Goal: Task Accomplishment & Management: Use online tool/utility

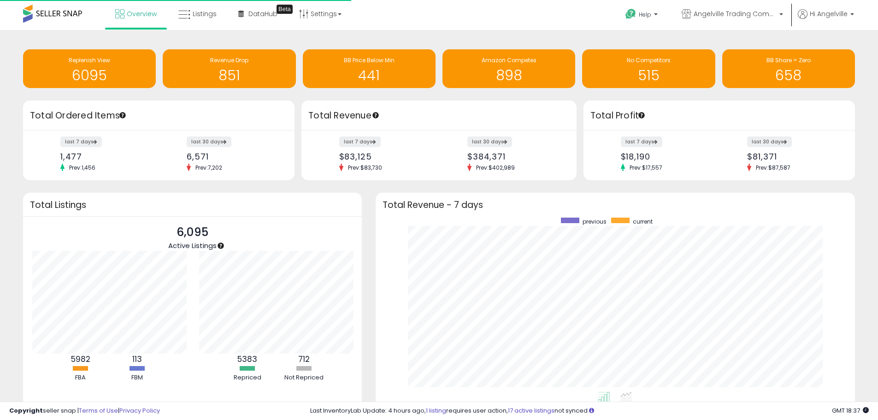
scroll to position [174, 461]
click at [198, 13] on span "Listings" at bounding box center [205, 13] width 24 height 9
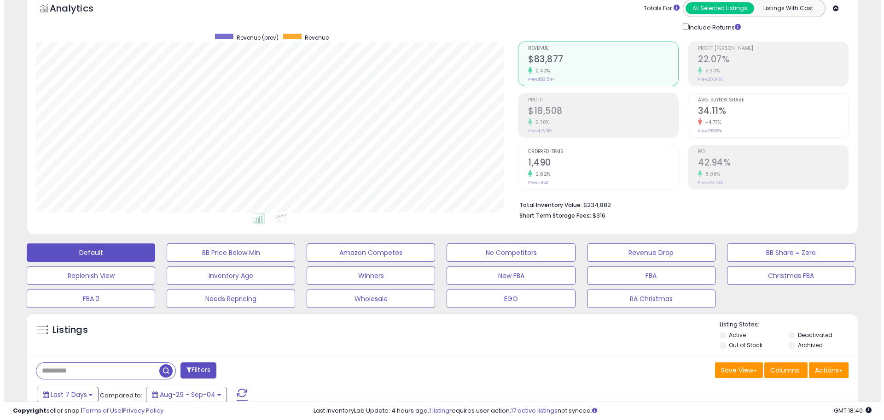
scroll to position [92, 0]
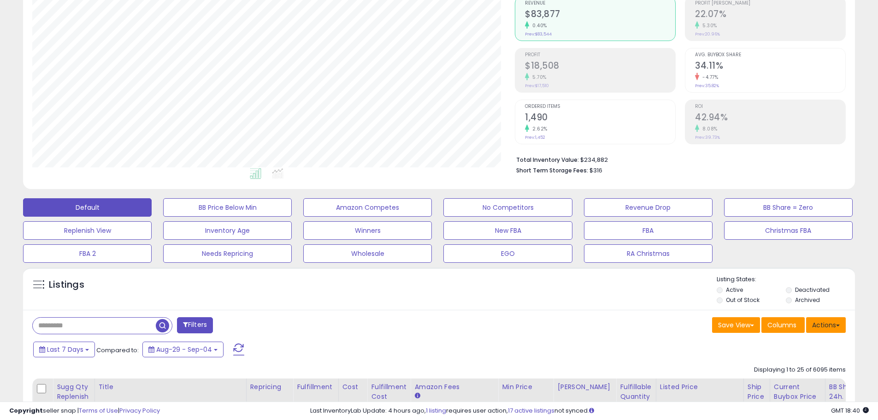
click at [828, 322] on button "Actions" at bounding box center [826, 325] width 40 height 16
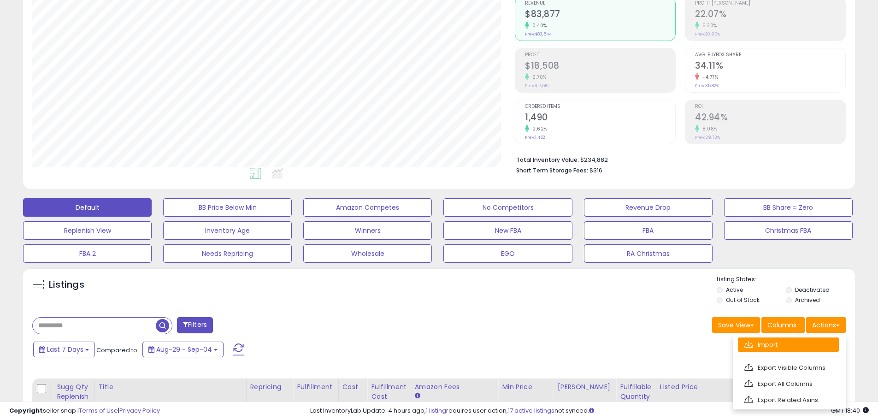
click at [770, 344] on link "Import" at bounding box center [787, 344] width 101 height 14
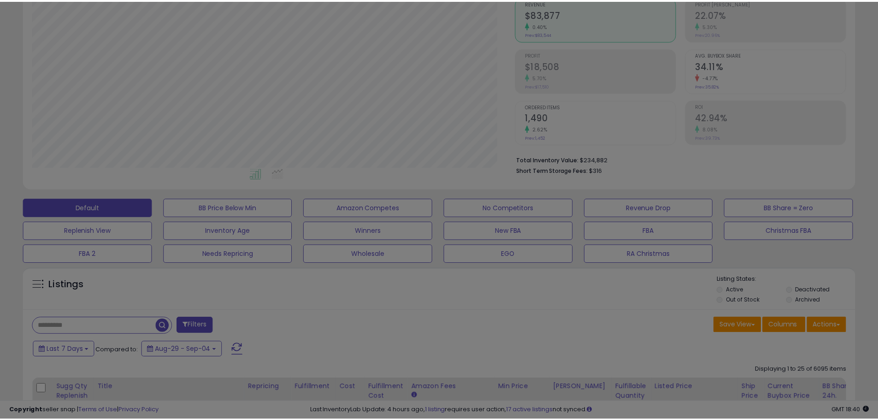
scroll to position [189, 486]
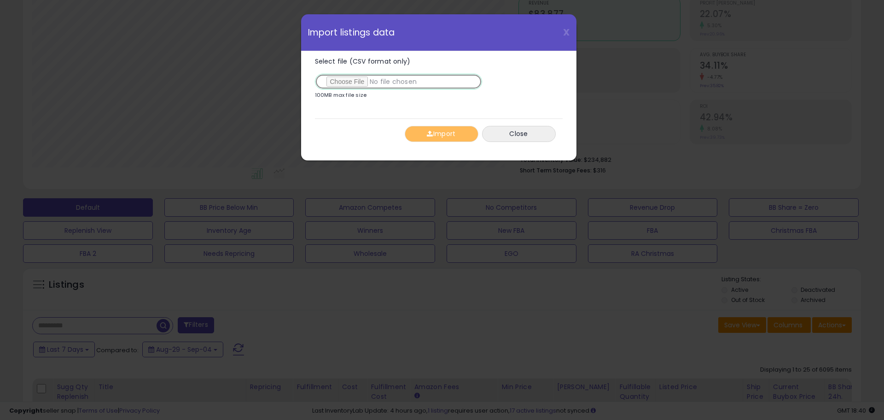
click at [351, 76] on input "Select file (CSV format only)" at bounding box center [398, 82] width 167 height 16
type input "**********"
click at [442, 135] on button "Import" at bounding box center [442, 134] width 74 height 16
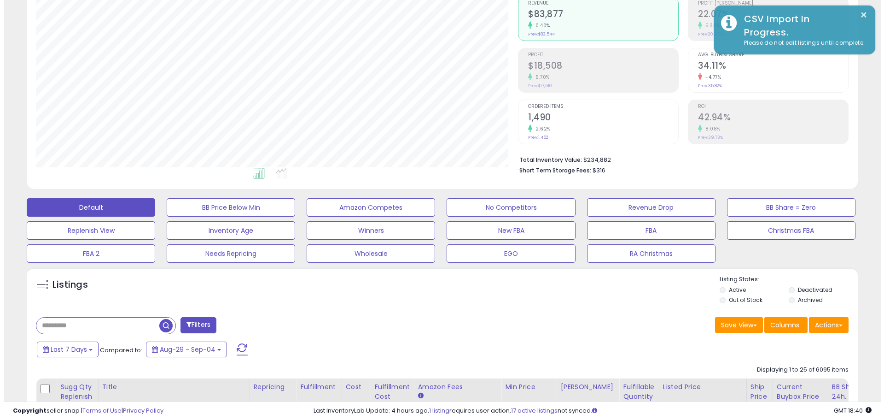
scroll to position [460454, 460161]
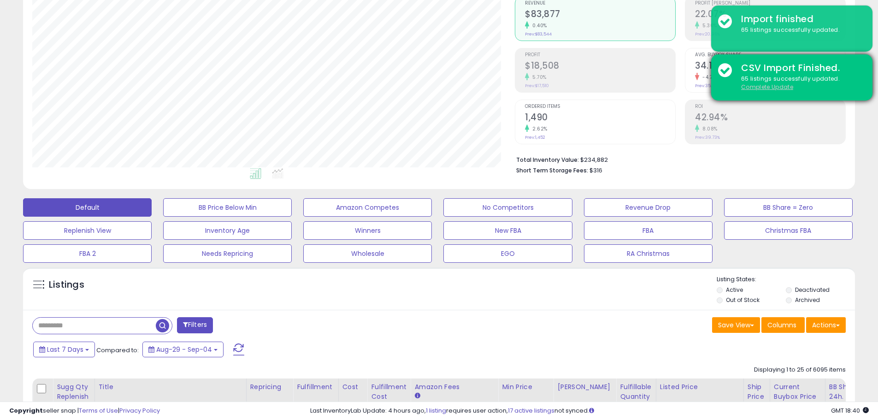
click at [760, 87] on u "Complete Update" at bounding box center [767, 87] width 52 height 8
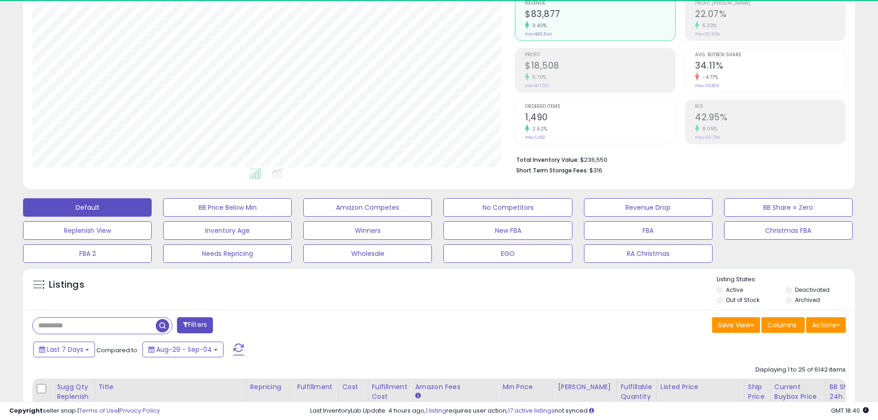
scroll to position [189, 482]
